Goal: Check status: Check status

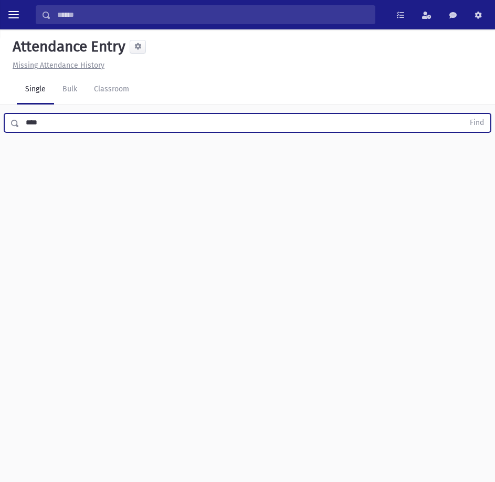
type input "****"
click at [463, 114] on button "Find" at bounding box center [476, 123] width 27 height 18
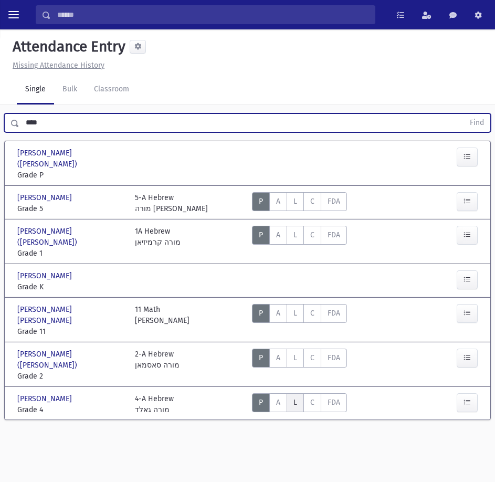
click at [293, 398] on span "L" at bounding box center [295, 402] width 4 height 9
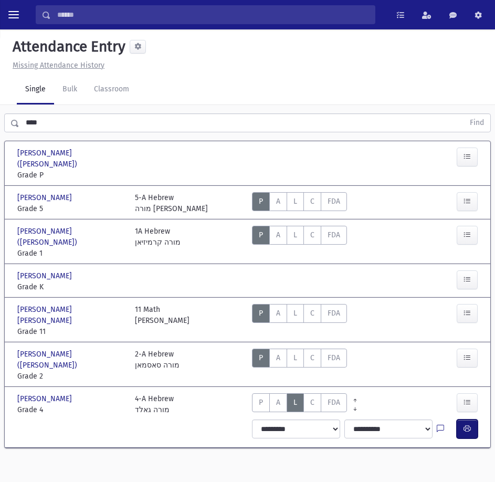
click at [470, 419] on button "button" at bounding box center [466, 428] width 21 height 19
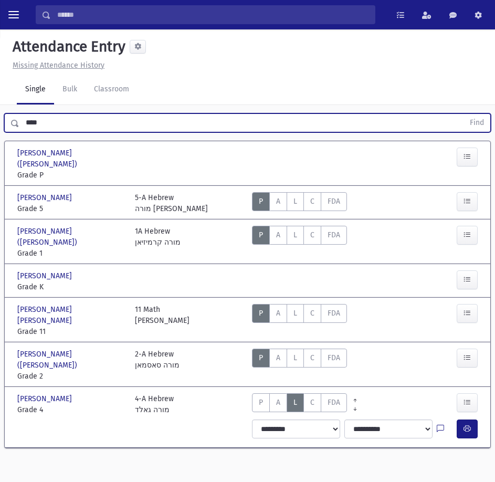
drag, startPoint x: 65, startPoint y: 116, endPoint x: -1, endPoint y: 126, distance: 66.3
click at [0, 126] on html "Search Results All Accounts My Accounts Opportunities Students" at bounding box center [247, 241] width 495 height 482
type input "*"
type input "******"
click at [463, 114] on button "Find" at bounding box center [476, 123] width 27 height 18
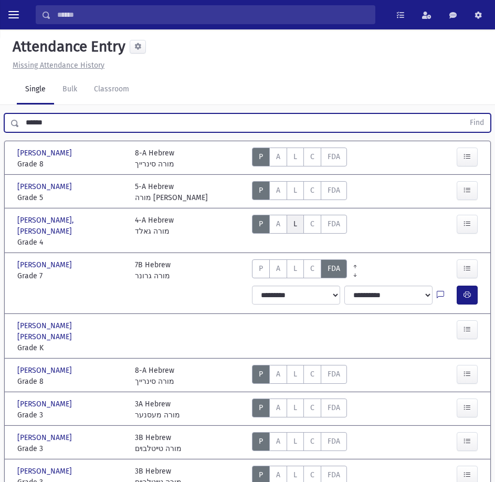
click at [296, 225] on span "L" at bounding box center [295, 223] width 4 height 9
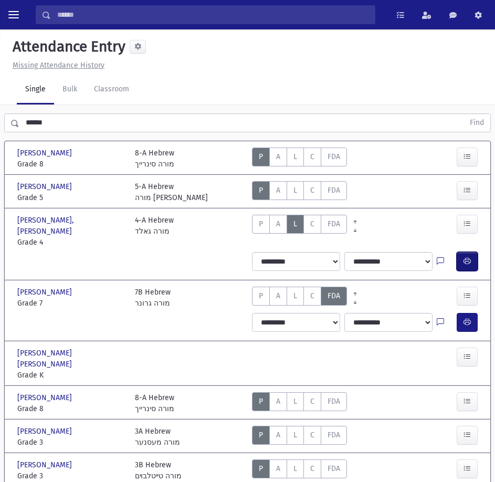
click at [464, 257] on icon "button" at bounding box center [466, 261] width 7 height 9
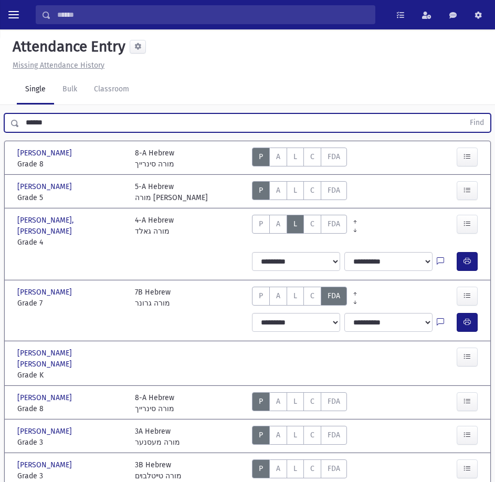
drag, startPoint x: 144, startPoint y: 124, endPoint x: -1, endPoint y: 125, distance: 144.3
click at [0, 125] on html "Search Results All Accounts My Accounts Opportunities Students" at bounding box center [247, 241] width 495 height 482
click at [463, 114] on button "Find" at bounding box center [476, 123] width 27 height 18
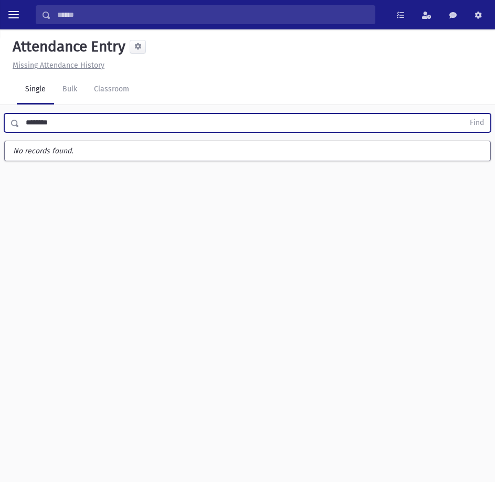
type input "********"
click at [463, 114] on button "Find" at bounding box center [476, 123] width 27 height 18
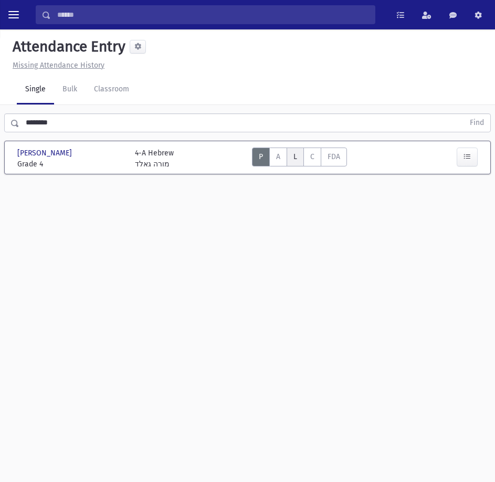
click at [292, 159] on label "Late L" at bounding box center [294, 156] width 17 height 19
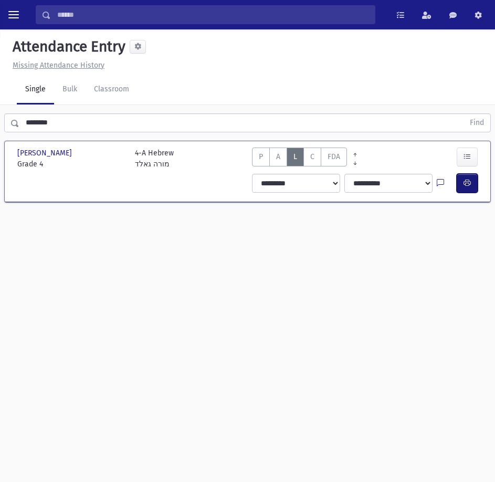
click at [471, 188] on button "button" at bounding box center [466, 183] width 21 height 19
